Goal: Navigation & Orientation: Find specific page/section

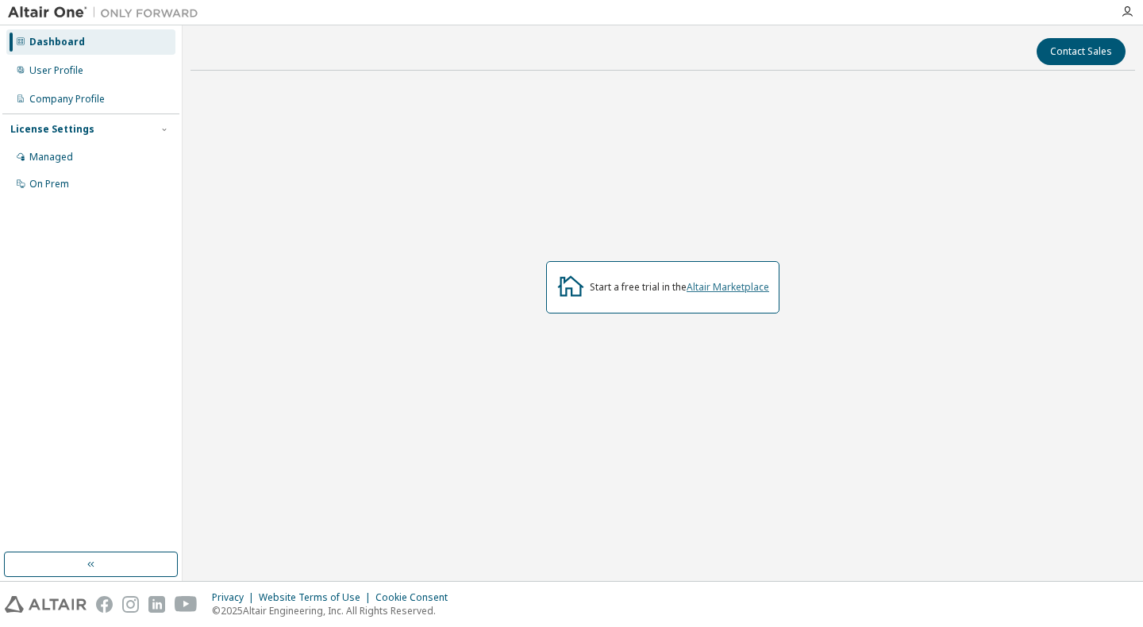
click at [719, 290] on link "Altair Marketplace" at bounding box center [728, 286] width 83 height 13
